Goal: Task Accomplishment & Management: Manage account settings

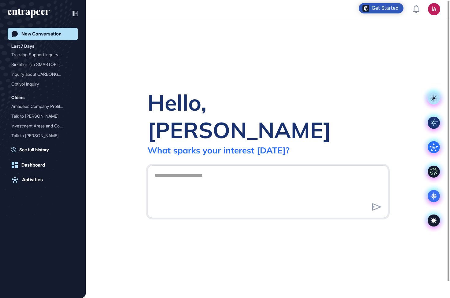
scroll to position [0, 0]
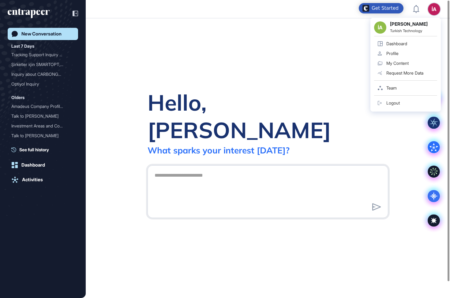
click at [433, 13] on div "İA İA İbrahim Asa Turkish Technology Dashboard Profile My Content Request More …" at bounding box center [434, 9] width 12 height 12
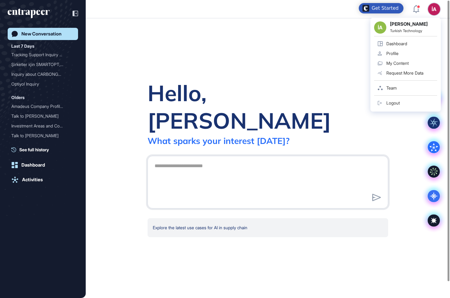
click at [394, 90] on div "Team" at bounding box center [391, 88] width 10 height 5
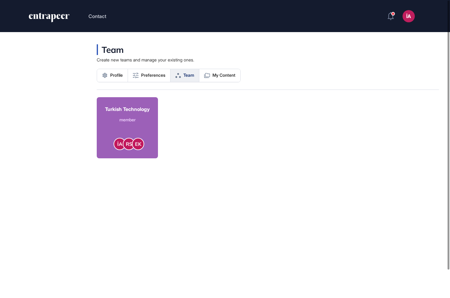
click at [128, 117] on div "member" at bounding box center [127, 120] width 45 height 6
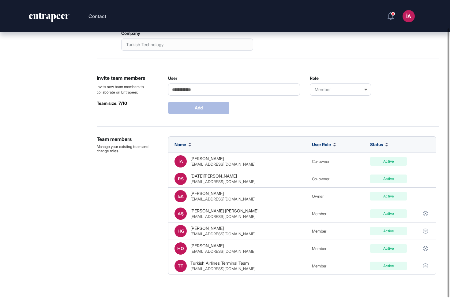
scroll to position [31, 0]
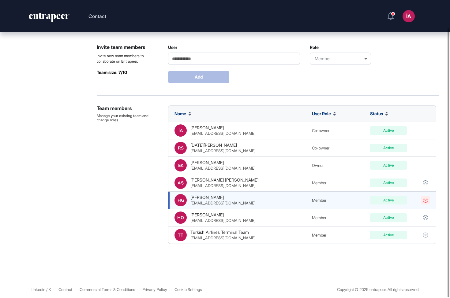
click at [425, 200] on icon at bounding box center [425, 200] width 5 height 5
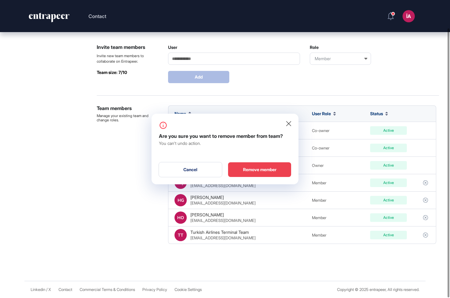
click at [242, 171] on div "Remove member" at bounding box center [259, 169] width 63 height 15
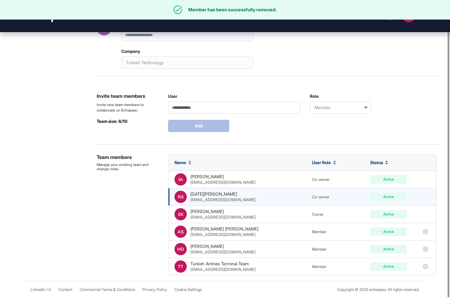
scroll to position [3, 0]
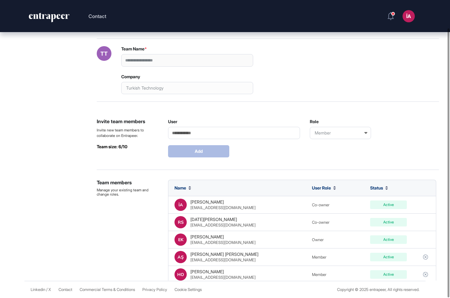
click at [212, 130] on input "User" at bounding box center [234, 133] width 132 height 12
paste input "**********"
click at [173, 132] on input "**********" at bounding box center [234, 133] width 132 height 12
type input "**********"
click at [335, 133] on div "Member" at bounding box center [339, 133] width 61 height 12
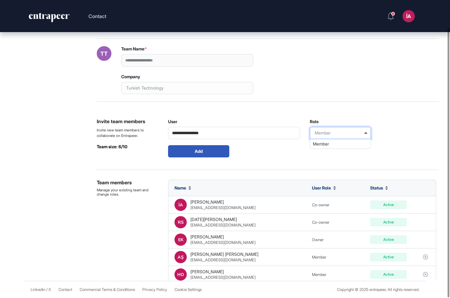
click at [335, 133] on div "Member" at bounding box center [339, 133] width 61 height 12
click at [327, 142] on div "Member" at bounding box center [340, 143] width 60 height 9
click at [203, 151] on button "Add" at bounding box center [198, 151] width 61 height 12
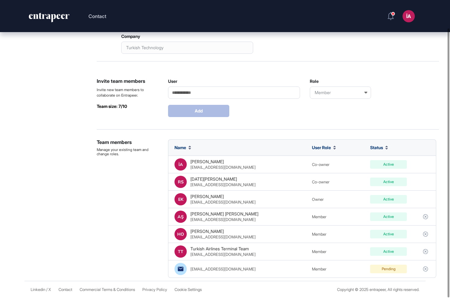
scroll to position [77, 0]
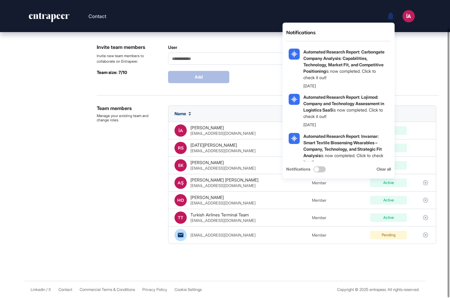
click at [390, 18] on icon at bounding box center [390, 16] width 6 height 8
click at [408, 104] on div "**********" at bounding box center [268, 126] width 342 height 309
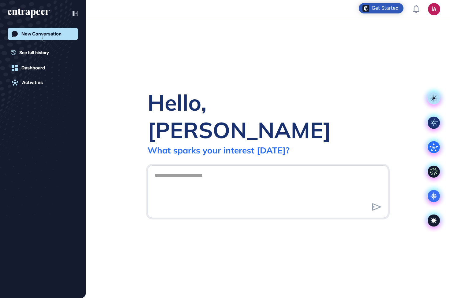
scroll to position [0, 0]
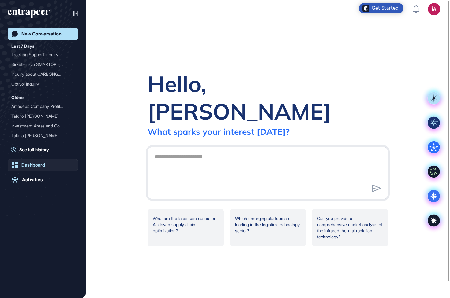
click at [34, 166] on div "Dashboard" at bounding box center [33, 165] width 24 height 6
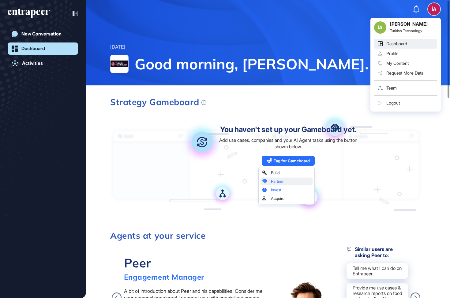
click at [401, 85] on link "Team" at bounding box center [405, 88] width 63 height 10
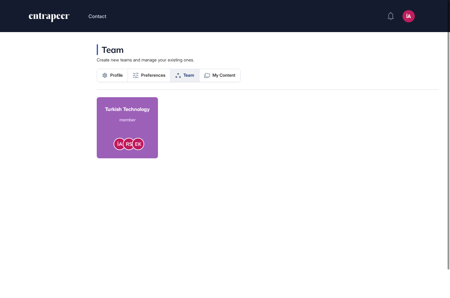
click at [121, 126] on link "[DEMOGRAPHIC_DATA] Technology member İA RS EK" at bounding box center [127, 127] width 61 height 61
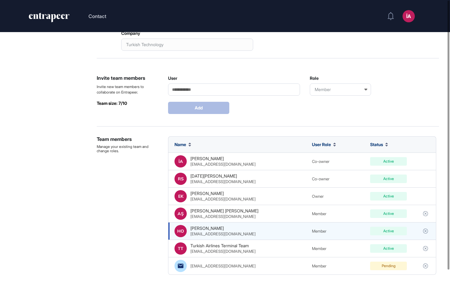
scroll to position [31, 0]
